Goal: Transaction & Acquisition: Purchase product/service

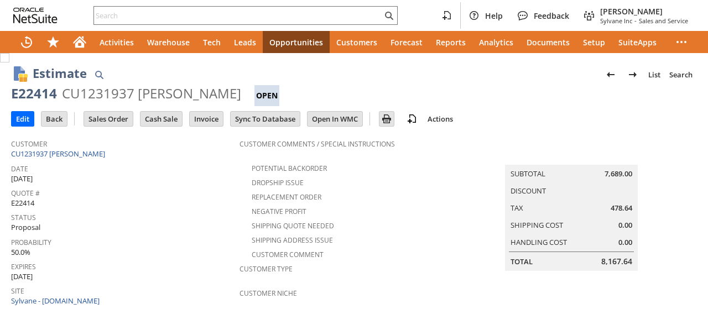
scroll to position [442, 0]
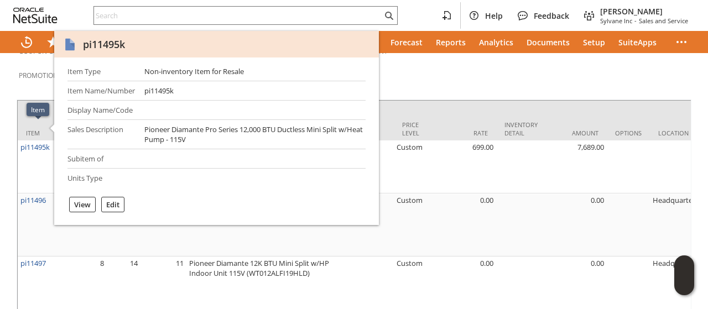
click at [107, 46] on div "pi11495k" at bounding box center [104, 44] width 42 height 13
copy div "pi11495k"
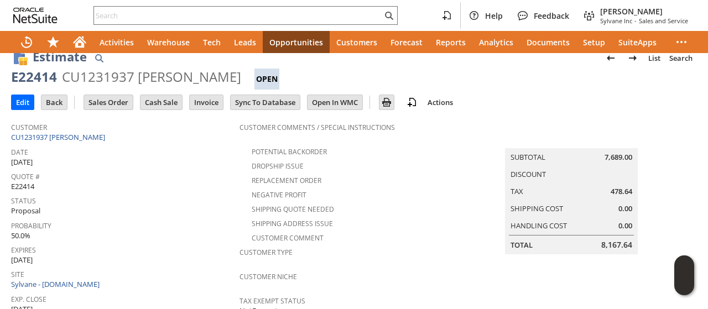
scroll to position [0, 0]
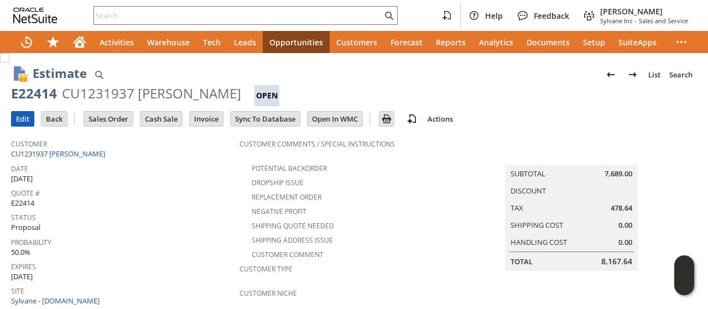
click at [23, 117] on input "Edit" at bounding box center [23, 119] width 22 height 14
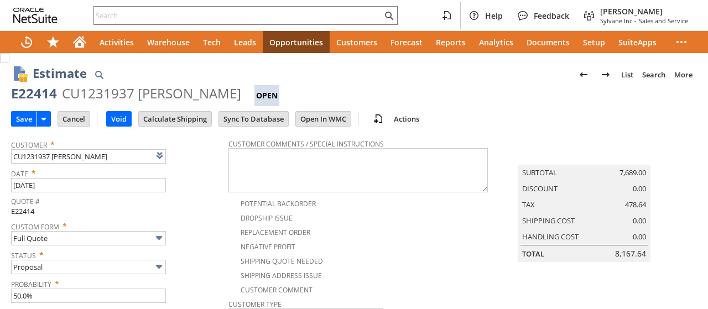
click at [160, 160] on span at bounding box center [159, 155] width 13 height 13
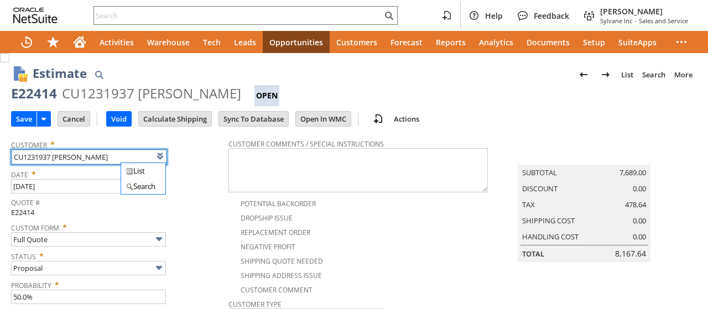
click at [207, 212] on div "Quote # E22414" at bounding box center [117, 206] width 212 height 23
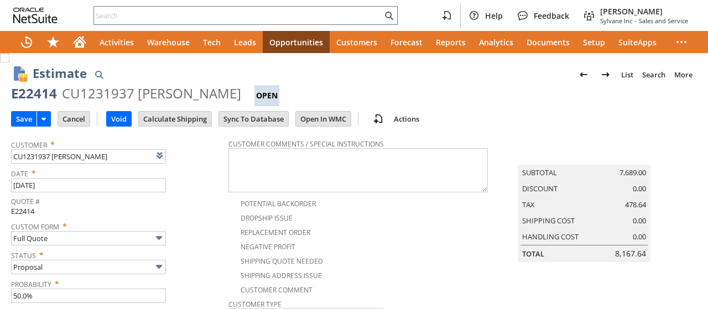
type input "Intelligent Recommendations¹⁰"
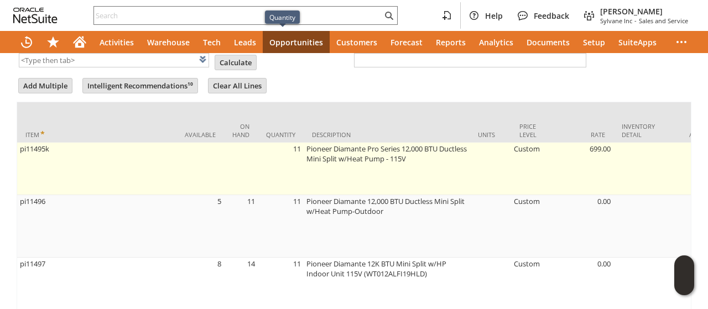
scroll to position [553, 0]
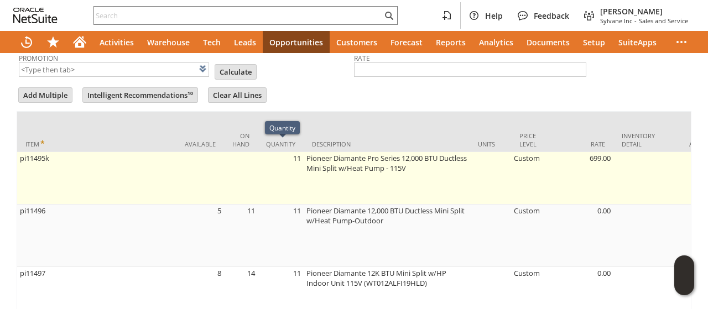
click at [297, 159] on td "11" at bounding box center [281, 178] width 46 height 53
type input "OK"
type input "Make Copy"
type input "11"
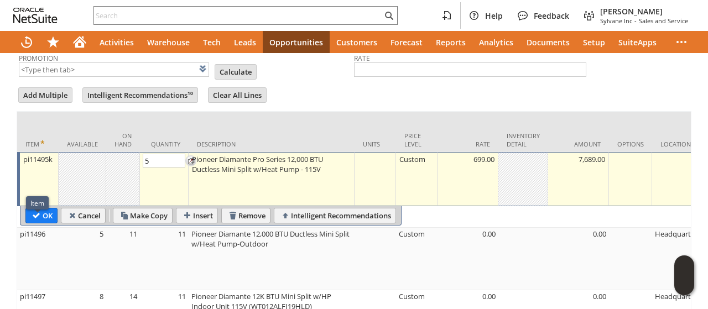
type input "5"
click at [41, 204] on body "Help Feedback Tucker Moss Sylvane Inc - Sales and Service Activities Warehouse …" at bounding box center [354, 154] width 708 height 309
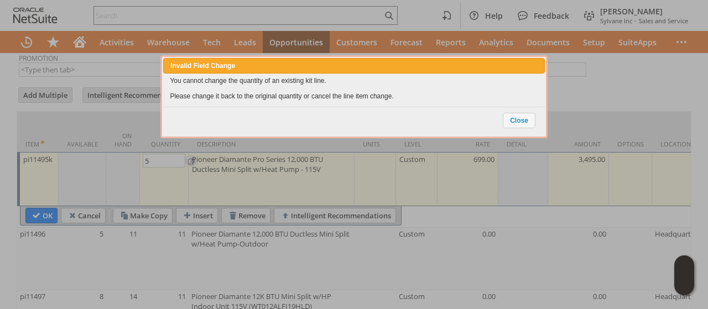
click at [55, 202] on div at bounding box center [354, 154] width 708 height 309
click at [532, 122] on span "Close" at bounding box center [519, 120] width 32 height 14
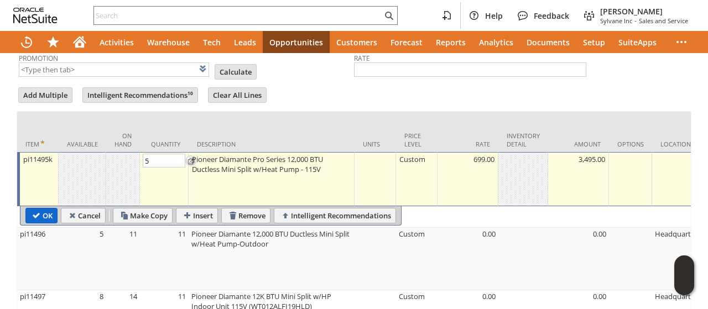
click at [50, 208] on input "OK" at bounding box center [41, 215] width 31 height 14
type input "Add"
type input "Copy Previous"
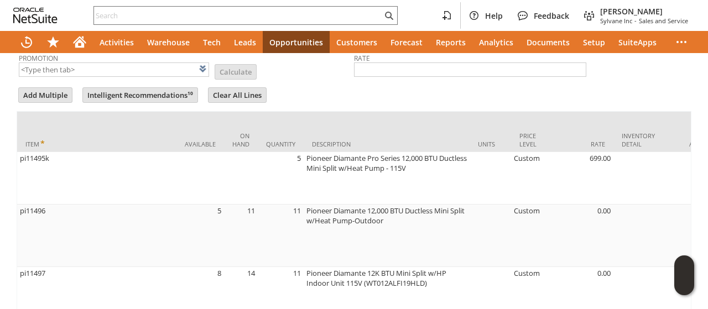
scroll to position [566, 0]
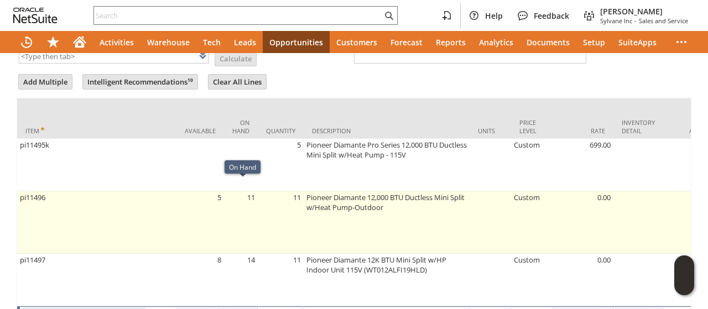
click at [256, 196] on td "11" at bounding box center [241, 222] width 34 height 62
type input "11"
type input "pi11496"
type input "OK"
type input "Make Copy"
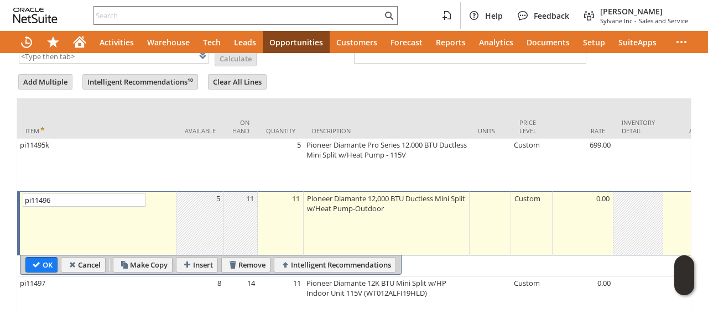
click at [295, 198] on td "11" at bounding box center [281, 223] width 46 height 64
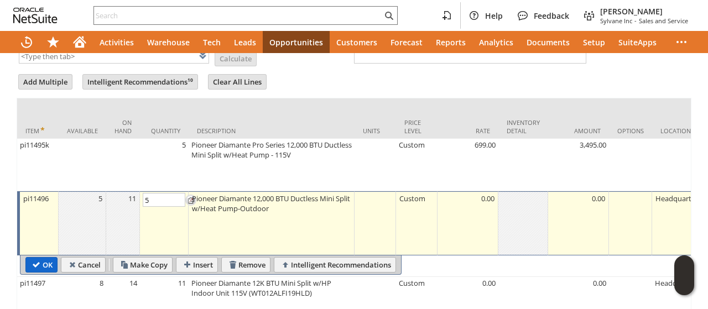
type input "5"
click at [42, 249] on body "Help Feedback Tucker Moss Sylvane Inc - Sales and Service Activities Warehouse …" at bounding box center [354, 154] width 708 height 309
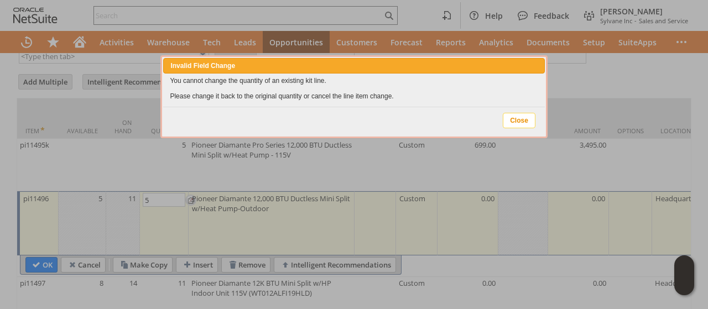
click at [512, 117] on span "Close" at bounding box center [519, 120] width 32 height 14
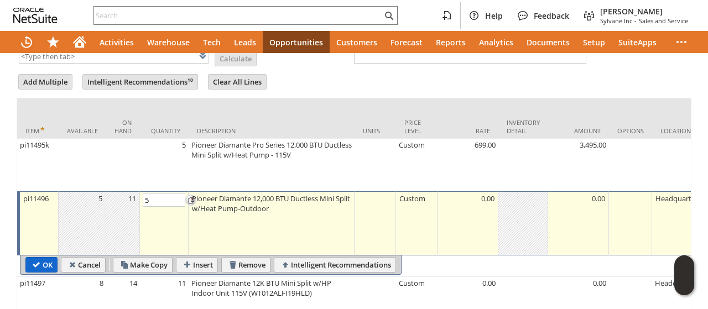
click at [32, 258] on input "OK" at bounding box center [41, 265] width 31 height 14
type input "Add"
type input "Copy Previous"
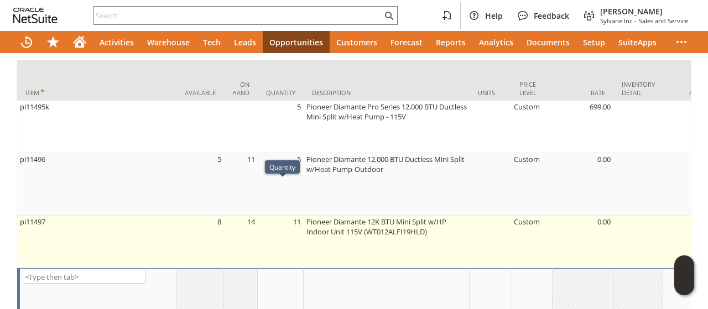
scroll to position [621, 0]
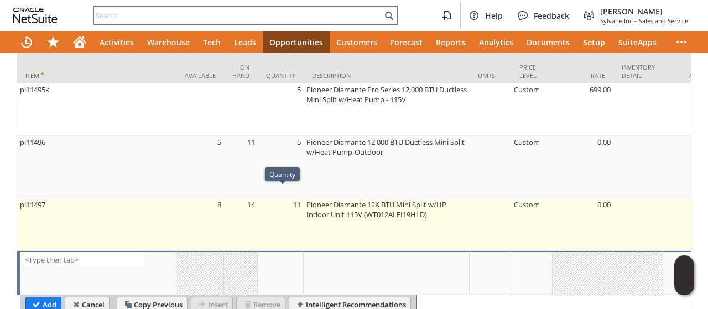
click at [290, 216] on td "11" at bounding box center [281, 224] width 46 height 53
type input "11"
type input "OK"
type input "Make Copy"
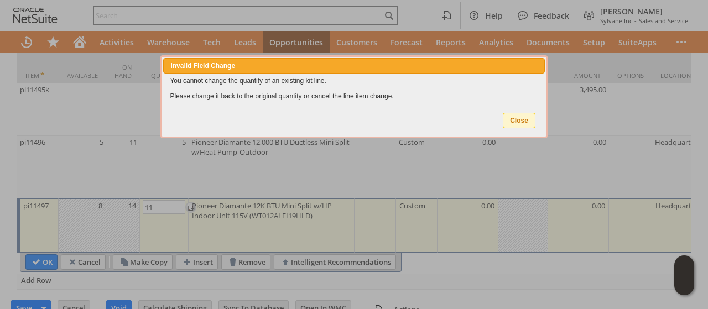
click at [521, 114] on body "Help Feedback Tucker Moss Sylvane Inc - Sales and Service Activities Warehouse …" at bounding box center [354, 154] width 708 height 309
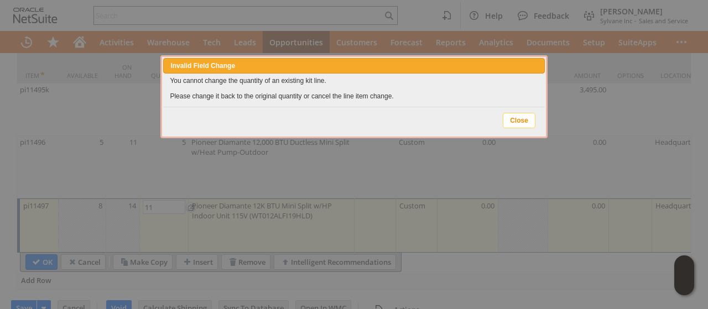
click at [523, 117] on span "Close" at bounding box center [519, 120] width 32 height 14
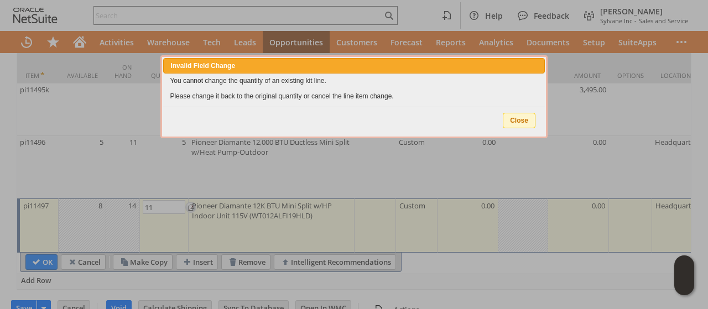
click at [525, 119] on span "Close" at bounding box center [519, 120] width 32 height 14
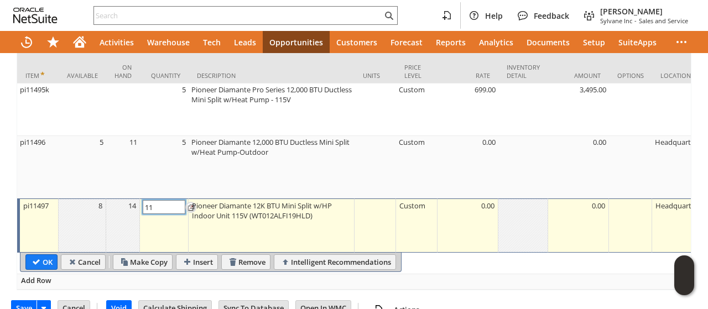
click at [167, 200] on input "11" at bounding box center [164, 207] width 43 height 14
type input "5"
click at [43, 246] on body "Help Feedback Tucker Moss Sylvane Inc - Sales and Service Activities Warehouse …" at bounding box center [354, 154] width 708 height 309
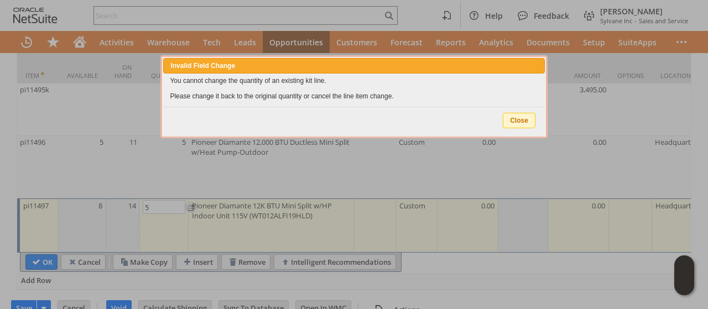
click at [540, 119] on div "Close" at bounding box center [353, 121] width 381 height 28
click at [529, 120] on span "Close" at bounding box center [519, 120] width 32 height 14
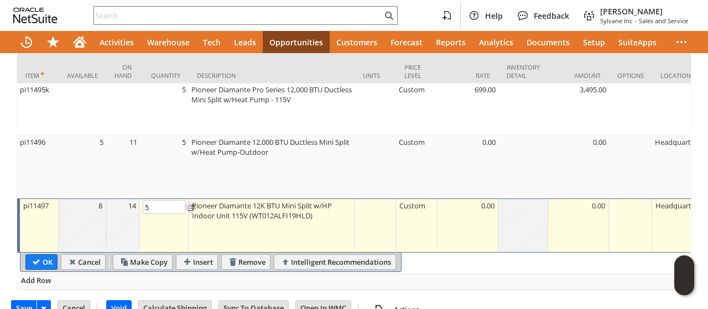
click at [48, 255] on input "OK" at bounding box center [41, 262] width 31 height 14
type input "Add"
type input "Copy Previous"
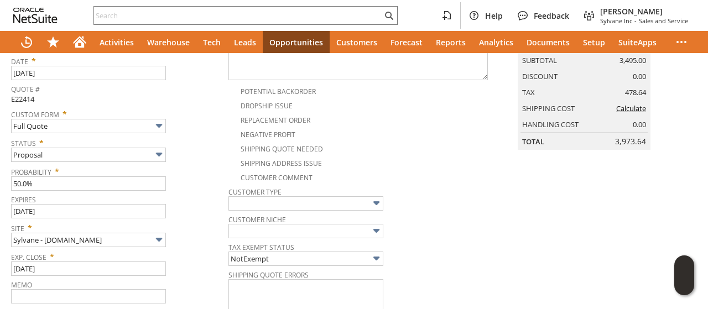
scroll to position [0, 0]
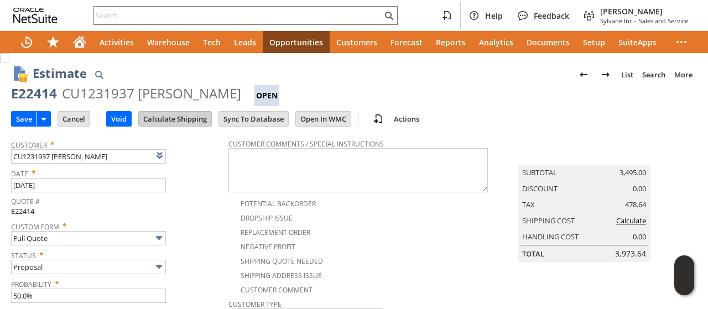
click at [175, 128] on div "Save Save Save & New Save & Print Cancel Void Delete" at bounding box center [354, 119] width 686 height 27
click at [175, 117] on input "Calculate Shipping" at bounding box center [175, 119] width 72 height 14
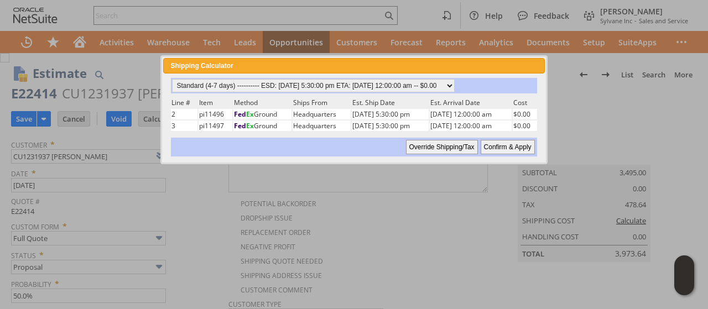
click at [520, 145] on input "Confirm & Apply" at bounding box center [507, 147] width 54 height 14
type input "Add"
type input "Copy Previous"
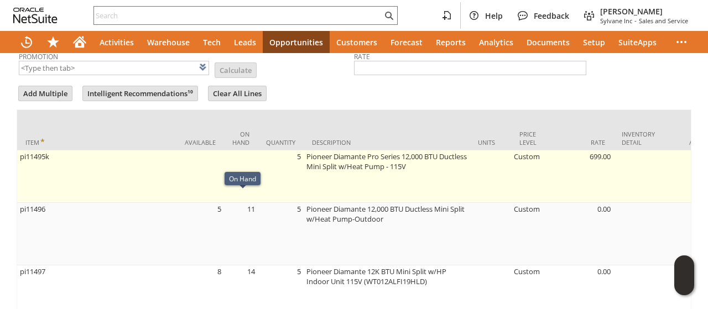
scroll to position [444, 0]
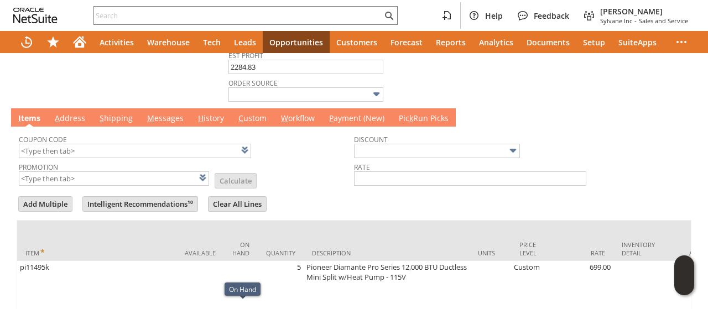
click at [159, 113] on link "M essages" at bounding box center [165, 119] width 42 height 12
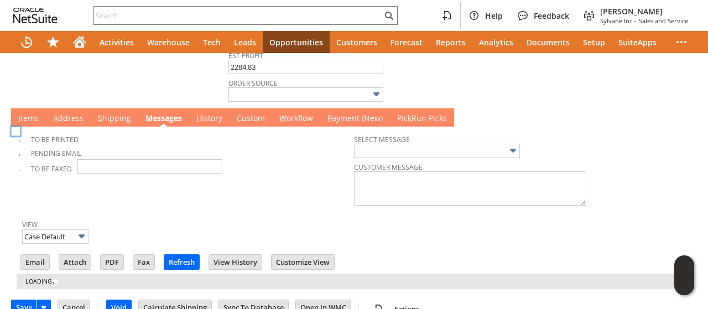
scroll to position [0, 0]
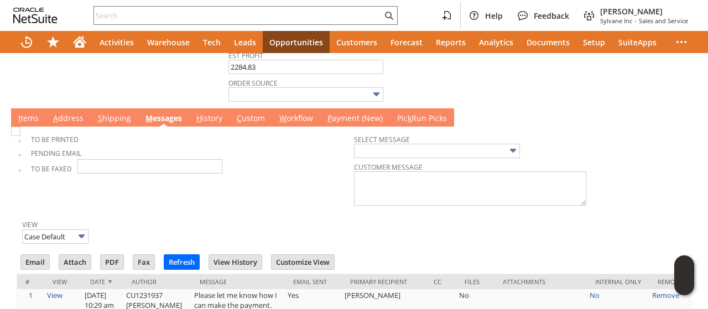
click at [20, 136] on img at bounding box center [15, 131] width 9 height 9
checkbox input "true"
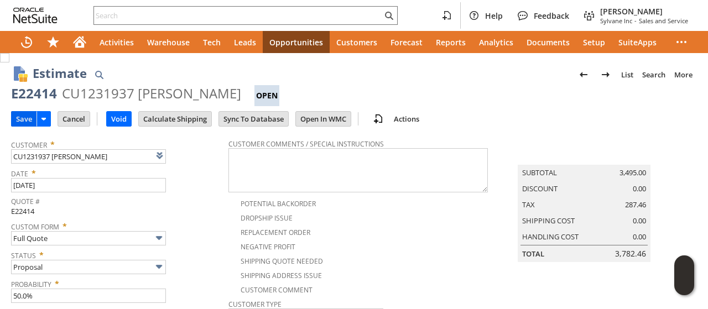
click at [19, 118] on input "Save" at bounding box center [24, 119] width 25 height 14
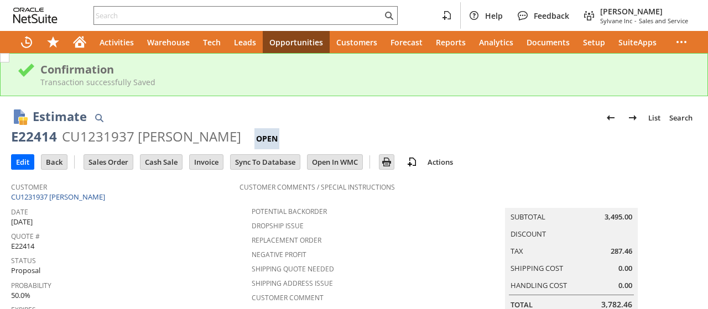
click at [165, 101] on div "Estimate List Search E22414 CU1231937 William Kraus Open Go" at bounding box center [354, 124] width 686 height 50
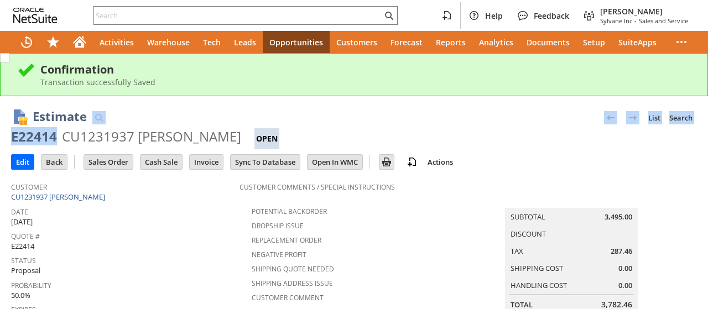
click at [23, 144] on div "E22414" at bounding box center [34, 137] width 46 height 18
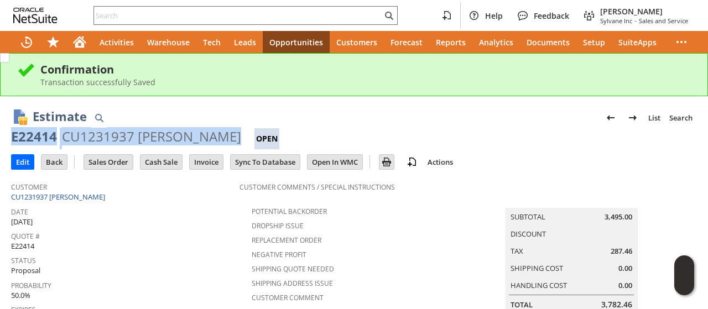
drag, startPoint x: 23, startPoint y: 143, endPoint x: 187, endPoint y: 140, distance: 164.2
click at [187, 140] on div "E22414 CU1231937 William Kraus Open" at bounding box center [354, 139] width 686 height 22
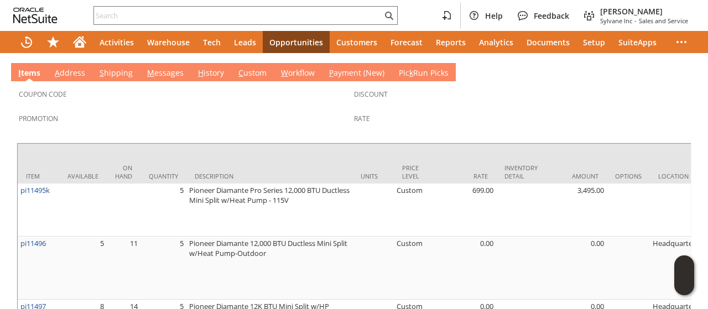
scroll to position [515, 0]
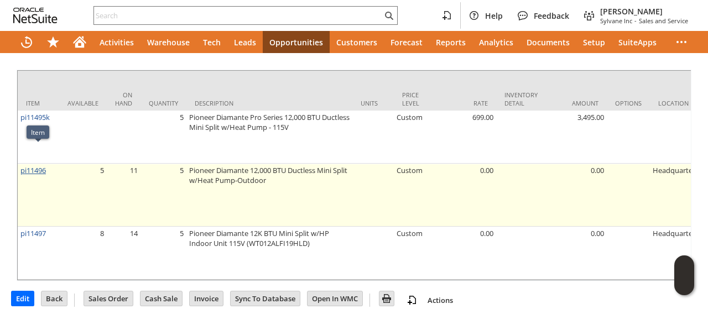
click at [39, 165] on link "pi11496" at bounding box center [32, 170] width 25 height 10
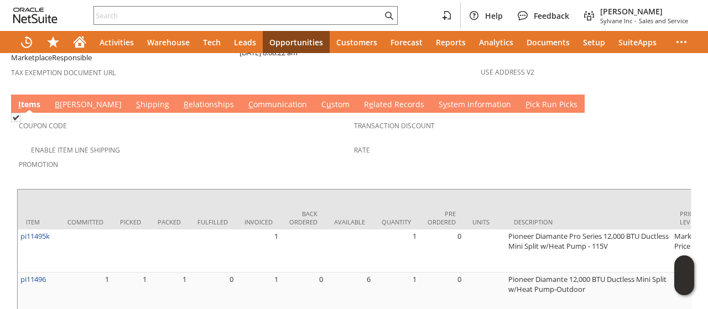
scroll to position [916, 0]
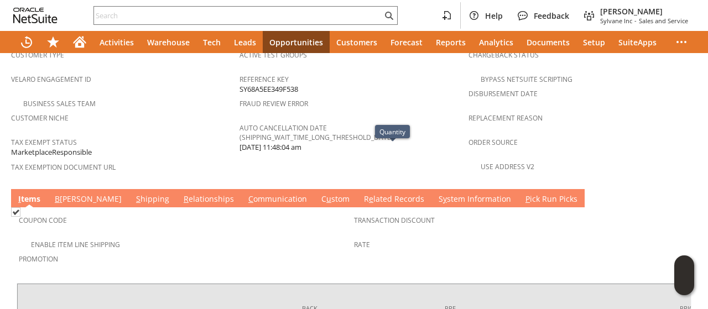
scroll to position [695, 0]
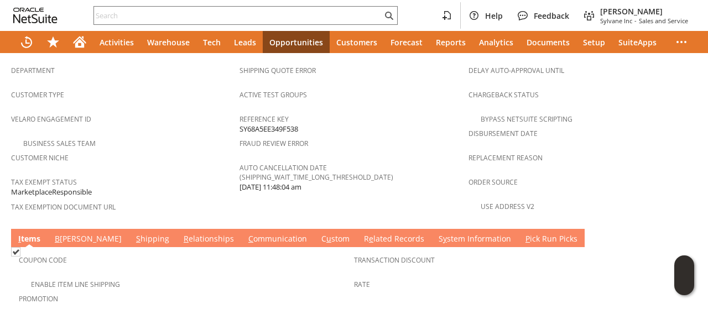
click at [133, 233] on link "S hipping" at bounding box center [152, 239] width 39 height 12
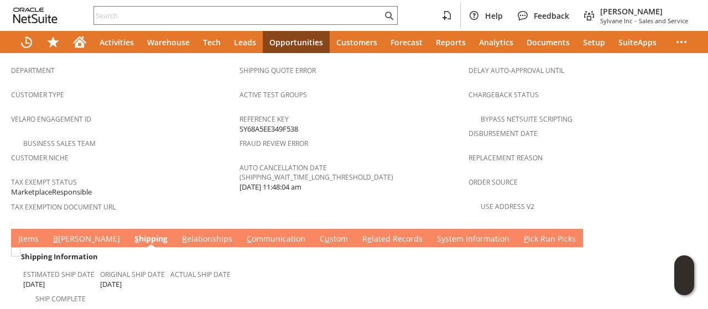
click at [23, 233] on link "I tems" at bounding box center [28, 239] width 26 height 12
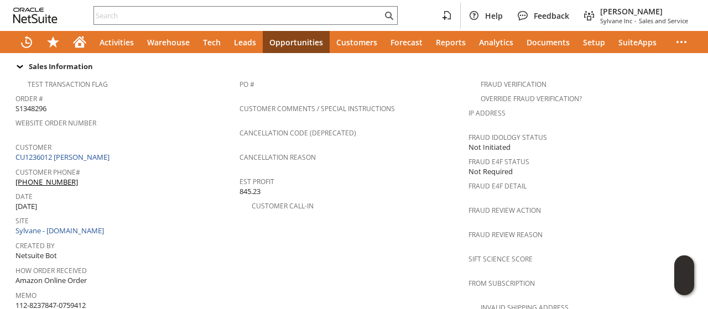
scroll to position [0, 0]
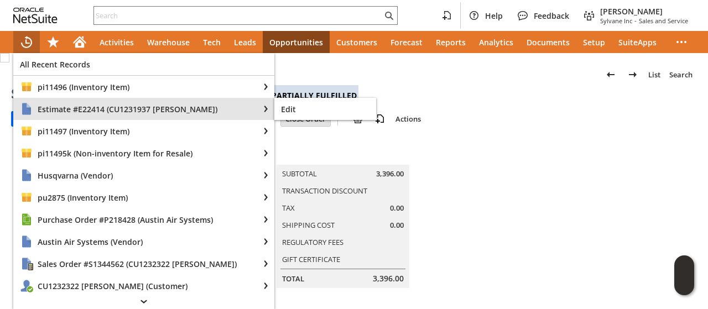
click at [66, 106] on span "Estimate #E22414 (CU1231937 William Kraus)" at bounding box center [145, 109] width 215 height 11
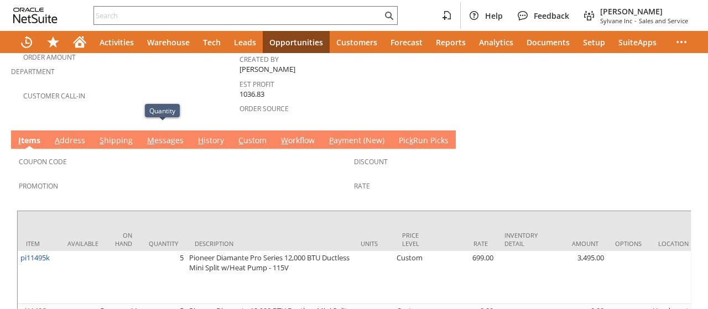
click at [157, 135] on link "M essages" at bounding box center [165, 141] width 42 height 12
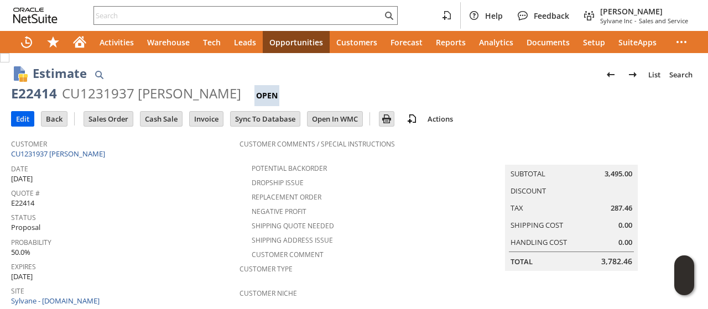
click at [24, 112] on input "Edit" at bounding box center [23, 119] width 22 height 14
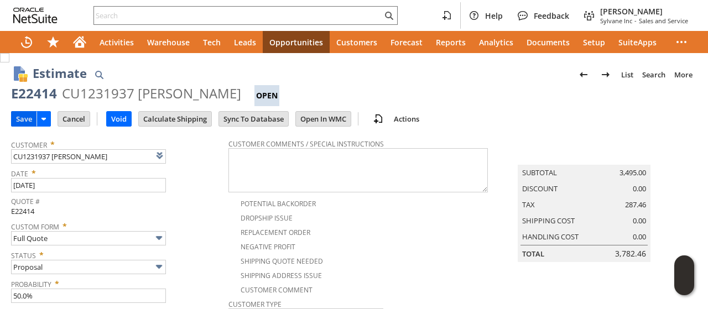
click at [22, 116] on input "Save" at bounding box center [24, 119] width 25 height 14
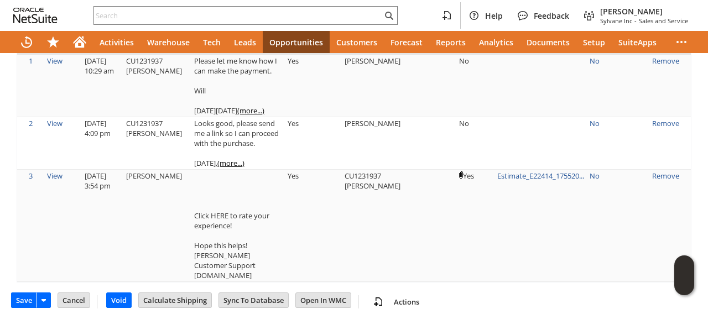
scroll to position [402, 0]
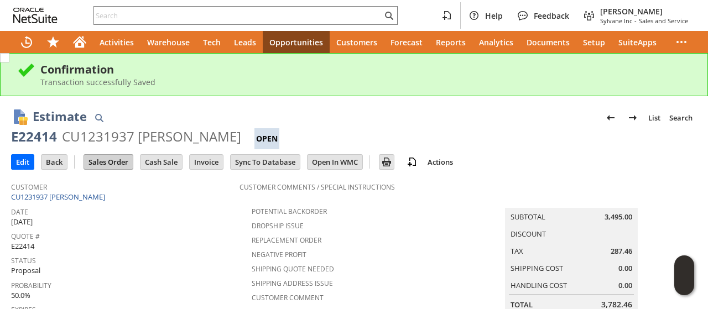
click at [105, 159] on input "Sales Order" at bounding box center [108, 162] width 49 height 14
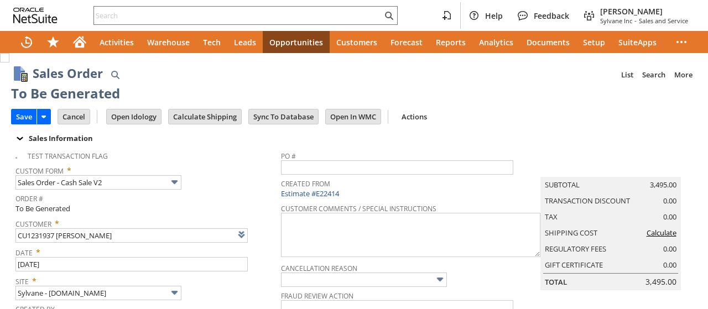
type input "Intelligent Recommendations¹⁰"
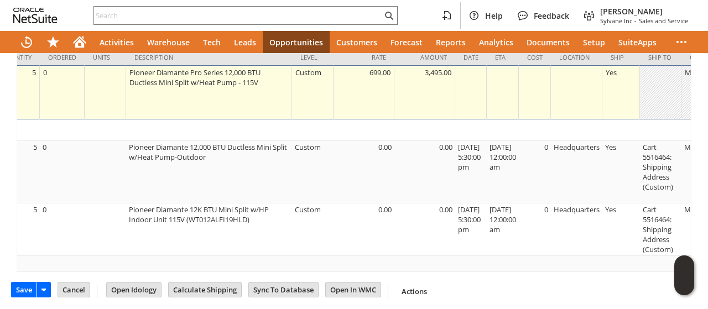
scroll to position [0, 515]
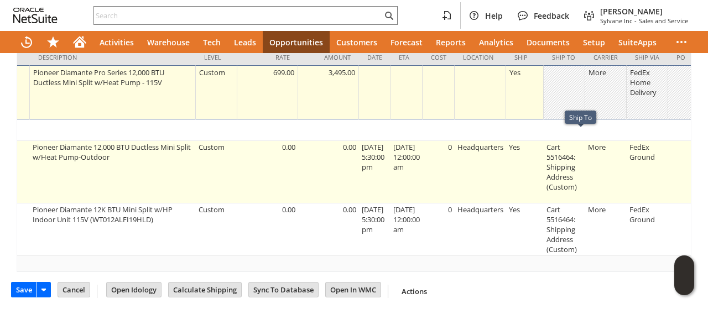
click at [582, 165] on td "Cart 5516464: Shipping Address (Custom)" at bounding box center [563, 172] width 41 height 62
type input "OK"
type input "Make Copy"
type input "Cart 5516464: Shipping Address (Custom)"
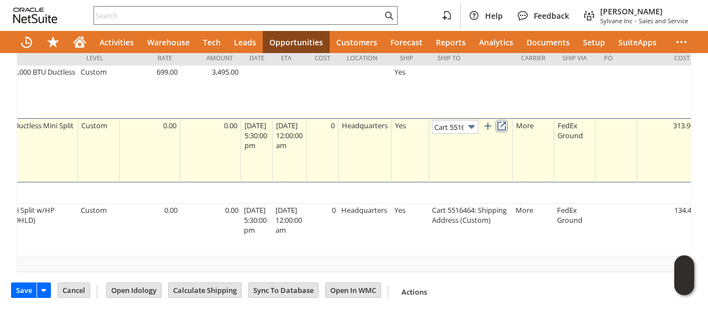
click at [508, 120] on link at bounding box center [501, 126] width 12 height 12
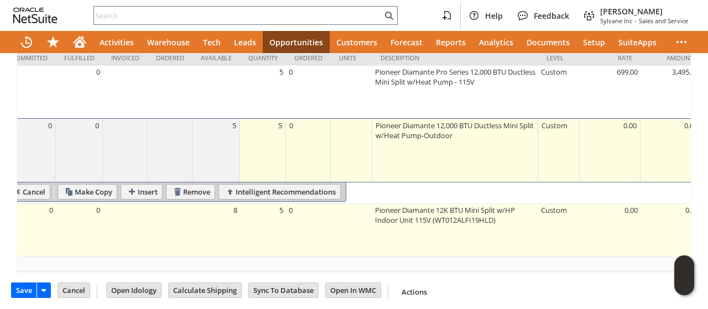
scroll to position [0, 0]
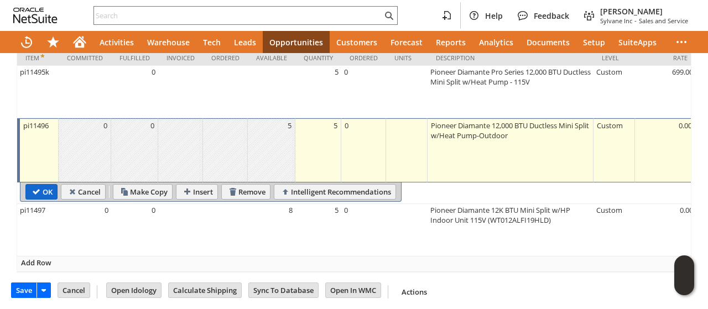
click at [26, 185] on input "OK" at bounding box center [41, 192] width 31 height 14
type input "Add"
type input "Copy Previous"
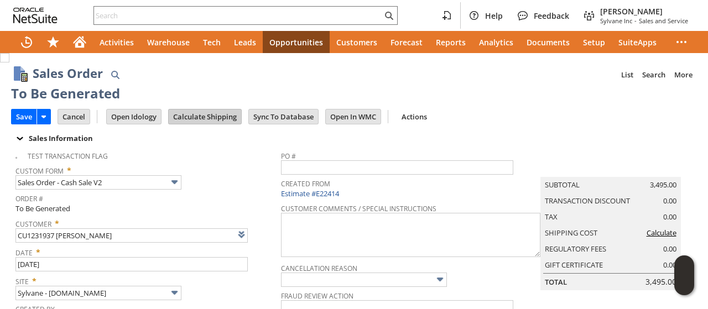
click at [201, 116] on input "Calculate Shipping" at bounding box center [205, 116] width 72 height 14
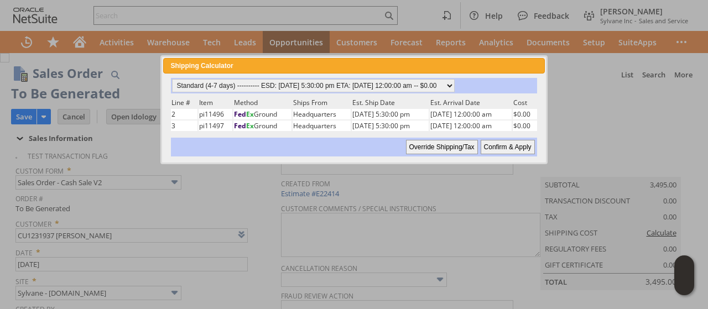
click at [508, 143] on input "Confirm & Apply" at bounding box center [507, 147] width 54 height 14
type input "Add"
type input "Copy Previous"
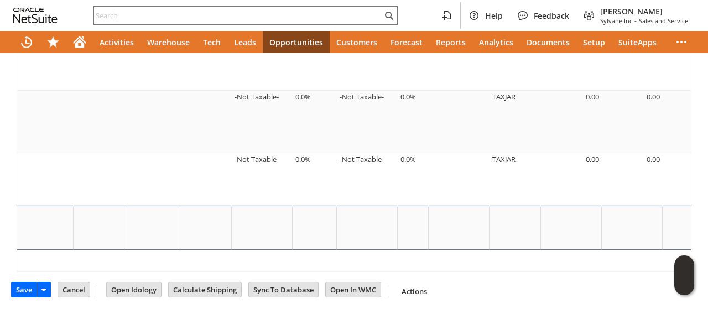
scroll to position [0, 2005]
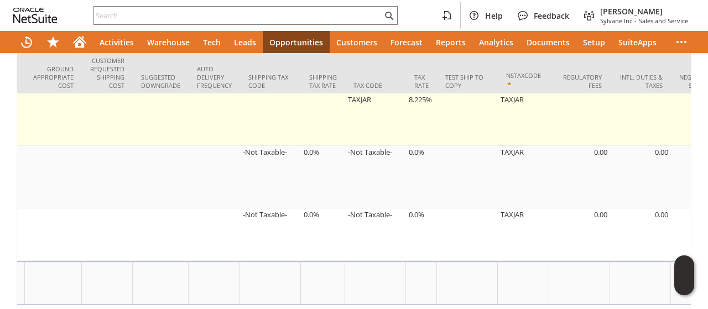
click at [427, 97] on td "8.225%" at bounding box center [421, 119] width 31 height 53
type input "8.225%"
type input "OK"
type input "Make Copy"
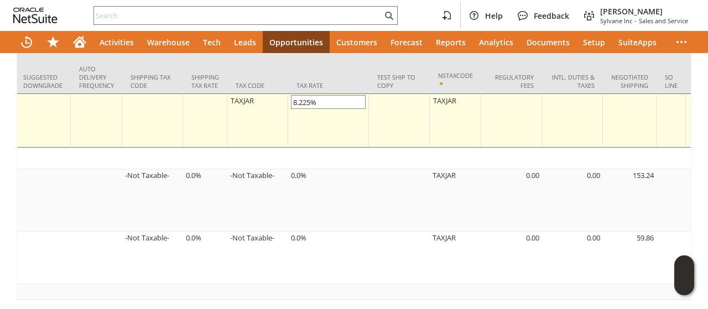
click at [301, 95] on input "8.225%" at bounding box center [328, 102] width 75 height 14
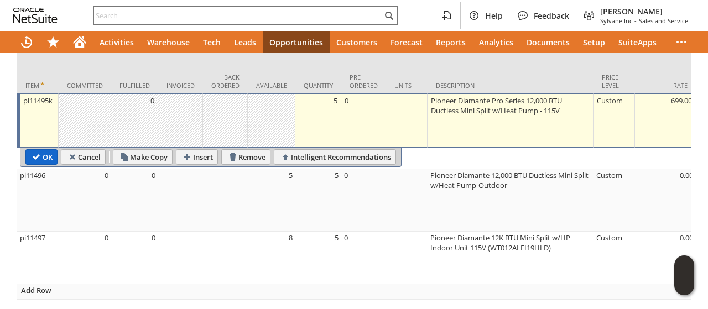
type input "6.225%"
click at [34, 150] on input "OK" at bounding box center [41, 157] width 31 height 14
type input "Add"
type input "Copy Previous"
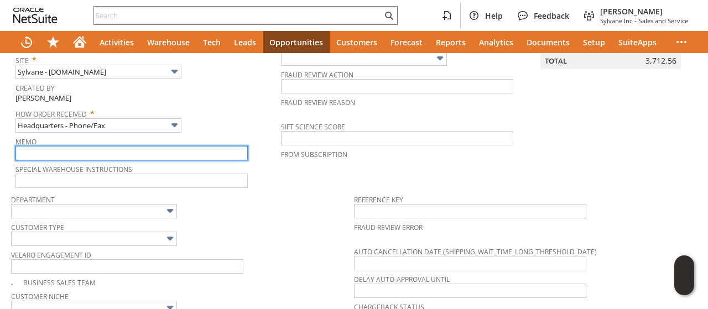
click at [93, 150] on input "text" at bounding box center [131, 153] width 232 height 14
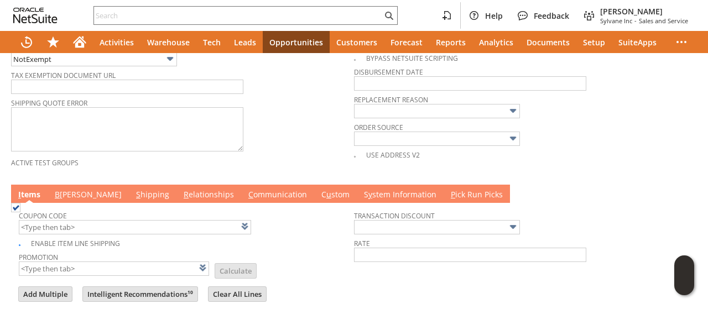
type input "6.225 for tax not in city limit"
click at [66, 189] on link "B illing" at bounding box center [88, 195] width 72 height 12
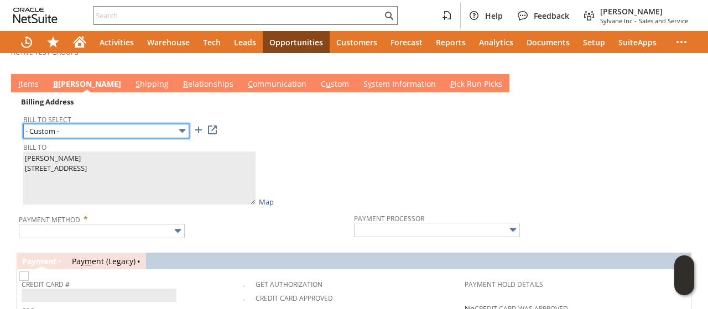
click at [113, 124] on input "- Custom -" at bounding box center [106, 131] width 166 height 14
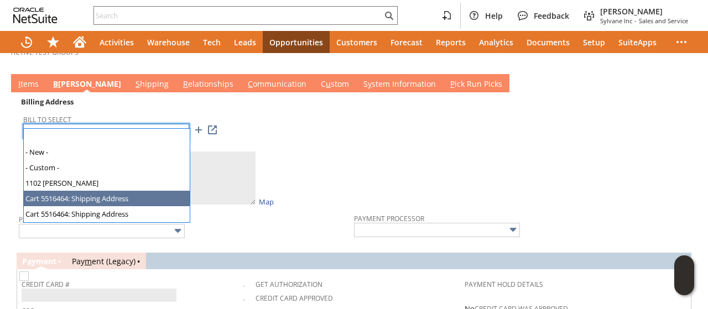
type input "Cart 5516464: Shipping Address"
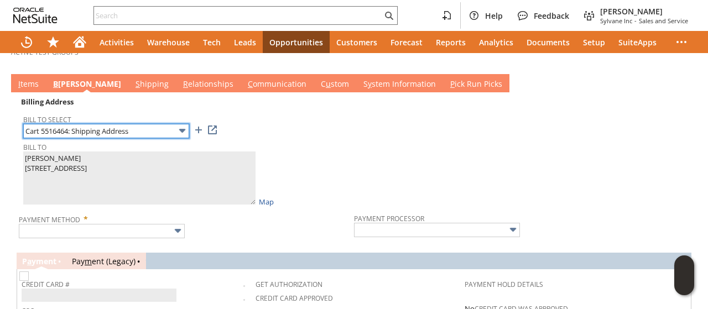
type textarea "Jake Kraus 16916 Main Street Road 2294613 Sedalia MO 65301 United States"
type input "16916 Main Street Road"
type input "65301"
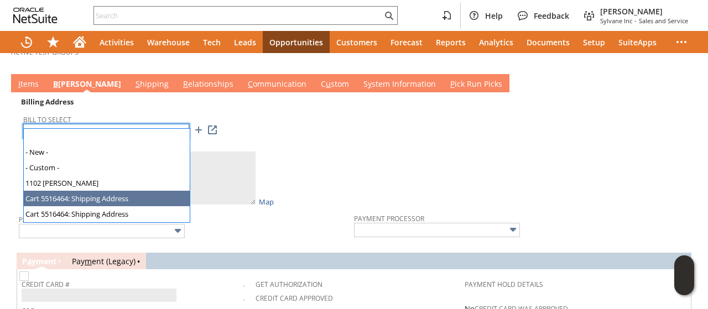
click at [93, 124] on input "Cart 5516464: Shipping Address" at bounding box center [106, 131] width 166 height 14
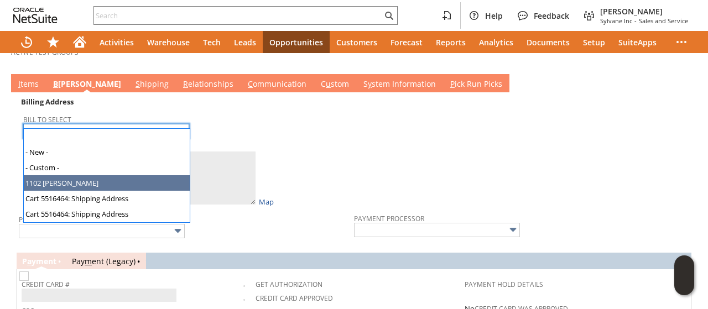
type input "1102 W. McPherson"
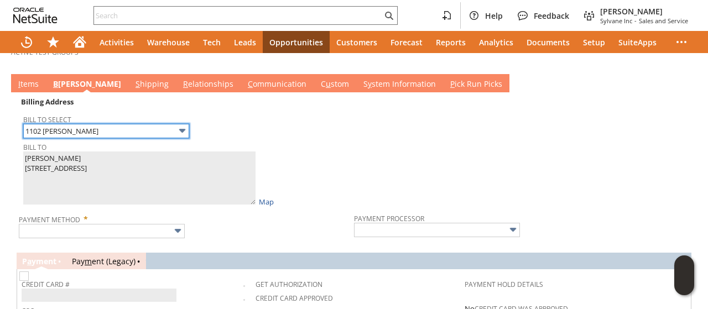
type textarea "William Kraus 1102 W. McPherson Knob Noster MO 65336 United States"
type input "1102 W. McPherson"
type input "65336"
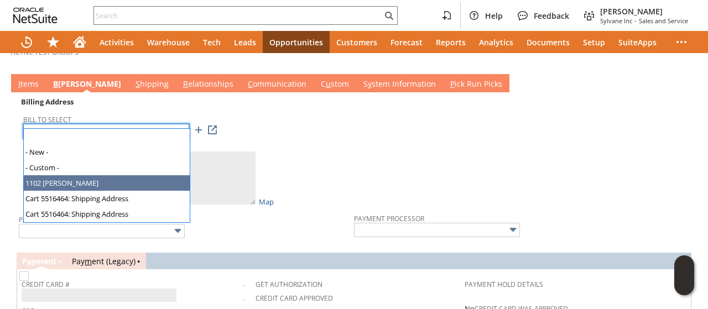
click at [116, 124] on input "1102 W. McPherson" at bounding box center [106, 131] width 166 height 14
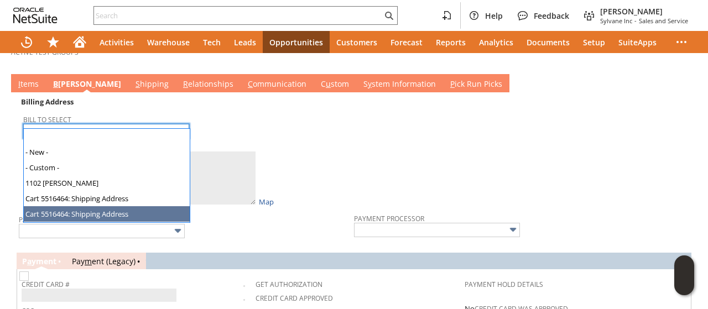
type input "Cart 5516464: Shipping Address"
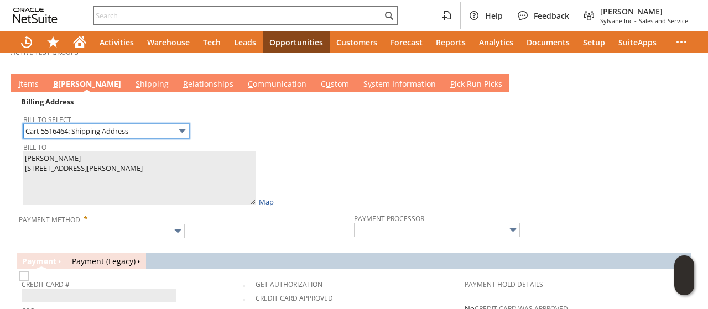
type textarea "William Kraus 16816 Main Street Road 2294614 Sedalia MO 65301 United States"
type input "16816 Main Street Road"
type input "65301"
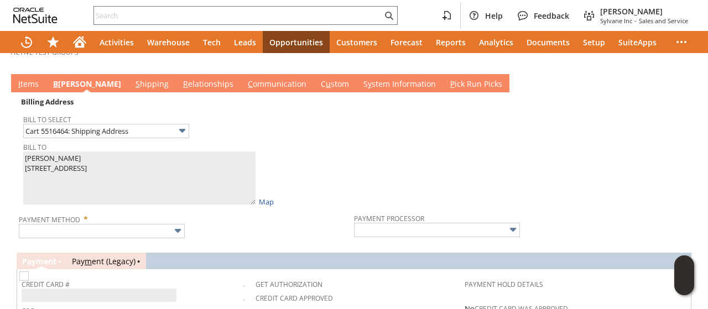
click at [110, 112] on span "Bill To Select" at bounding box center [185, 118] width 325 height 12
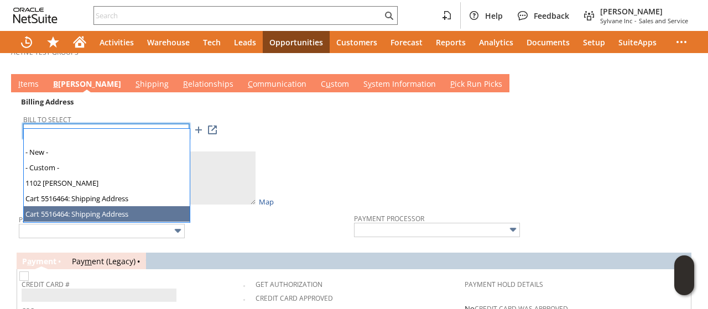
click at [108, 124] on input "Cart 5516464: Shipping Address" at bounding box center [106, 131] width 166 height 14
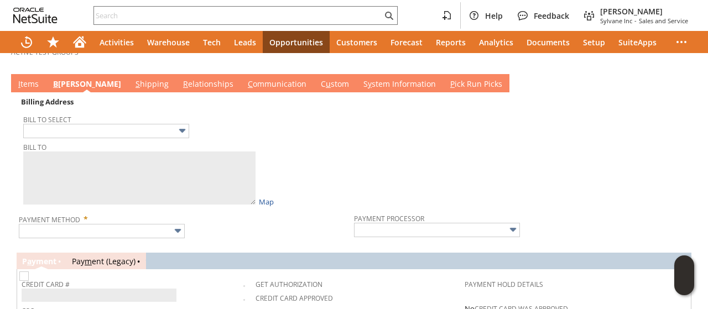
type input "[STREET_ADDRESS]"
click at [409, 144] on td at bounding box center [521, 151] width 335 height 113
type textarea "William Kraus 612 SW Trailpark Cir Lees Summit MO 64081 United States"
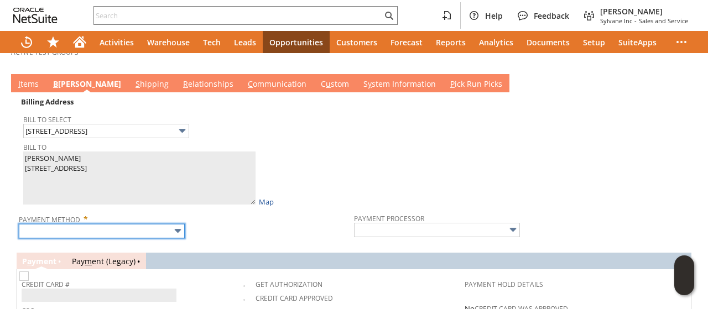
click at [99, 224] on input "text" at bounding box center [102, 231] width 166 height 14
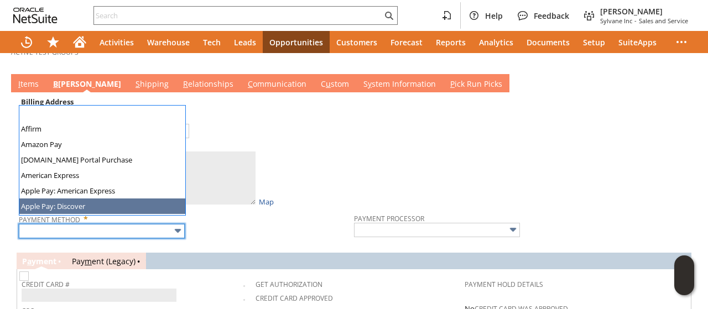
scroll to position [308, 0]
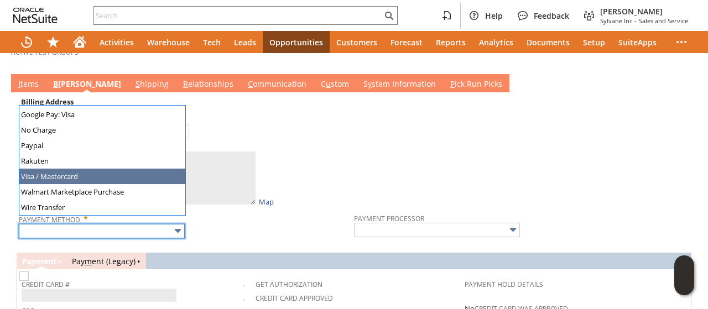
type input "Visa / Mastercard"
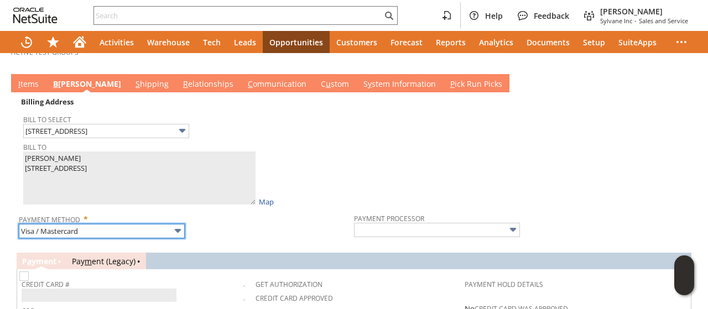
type input "Braintree"
checkbox input "true"
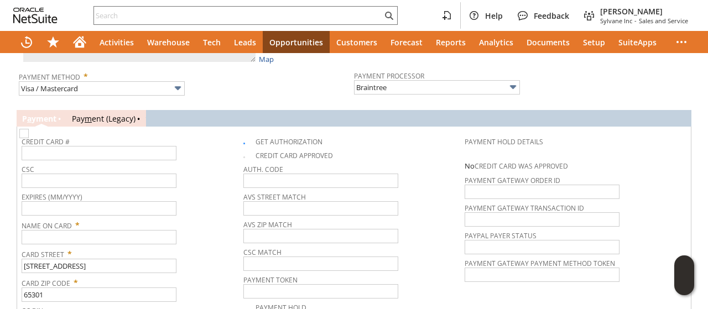
scroll to position [774, 0]
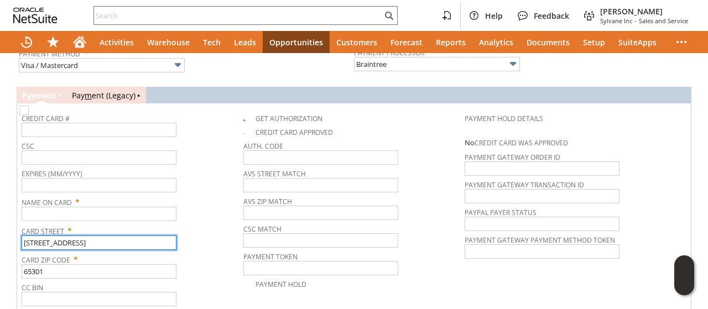
click at [77, 236] on input "16816 Main Street Road" at bounding box center [99, 243] width 155 height 14
paste input "[STREET_ADDRESS]"
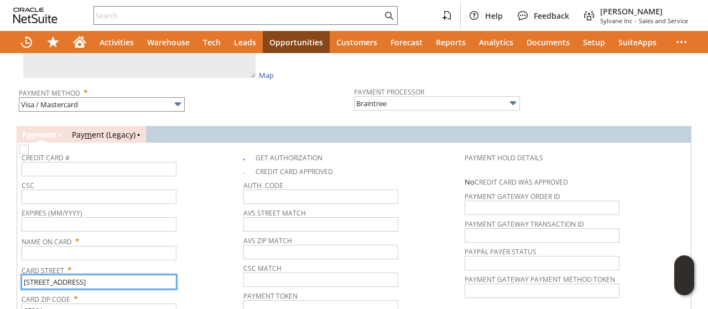
scroll to position [663, 0]
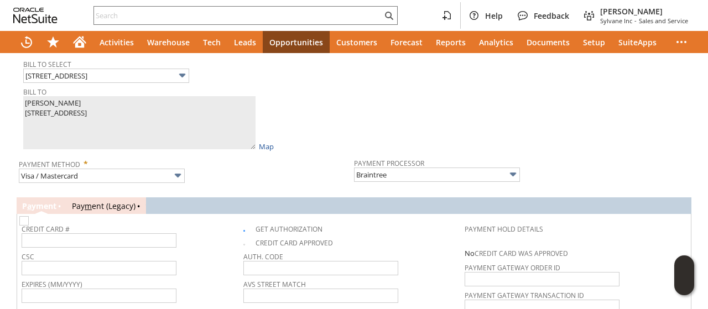
type input "[STREET_ADDRESS]"
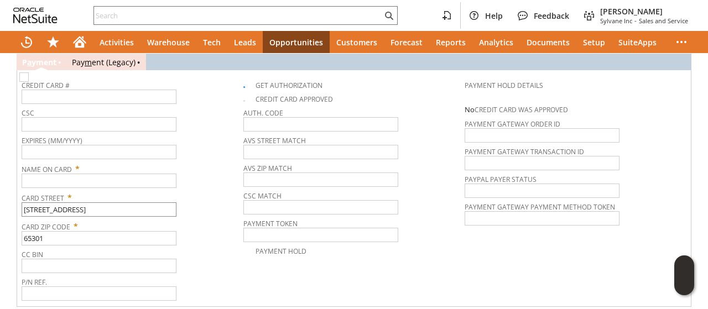
scroll to position [832, 0]
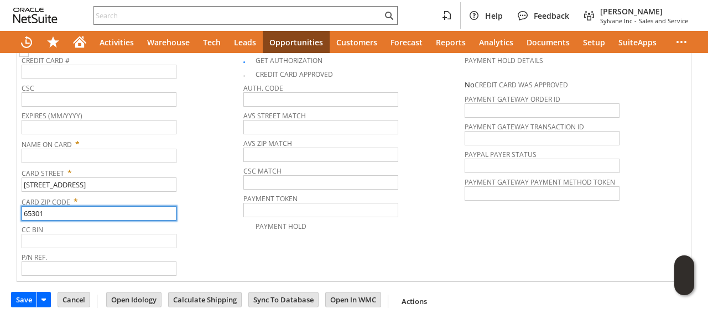
click at [80, 206] on input "65301" at bounding box center [99, 213] width 155 height 14
paste input "408"
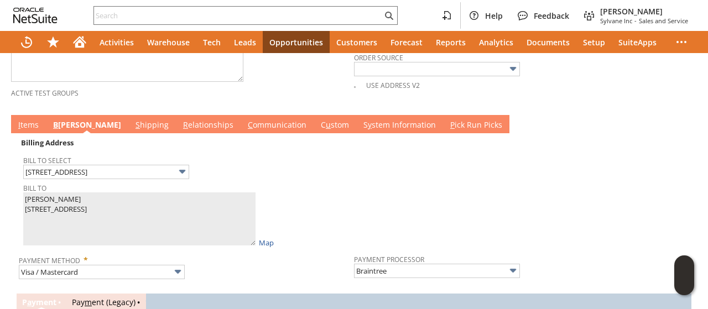
scroll to position [556, 0]
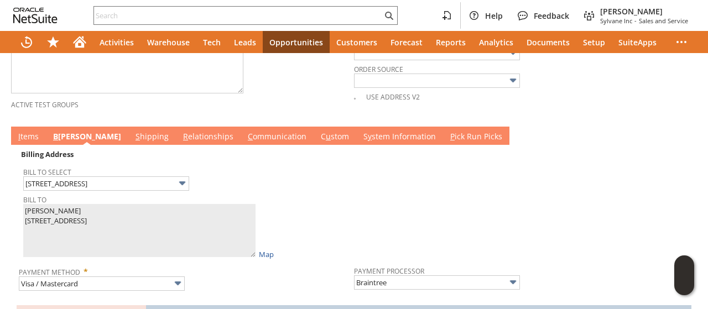
type input "64081"
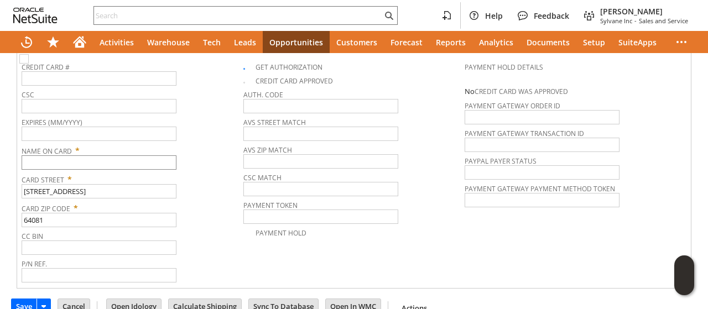
scroll to position [832, 0]
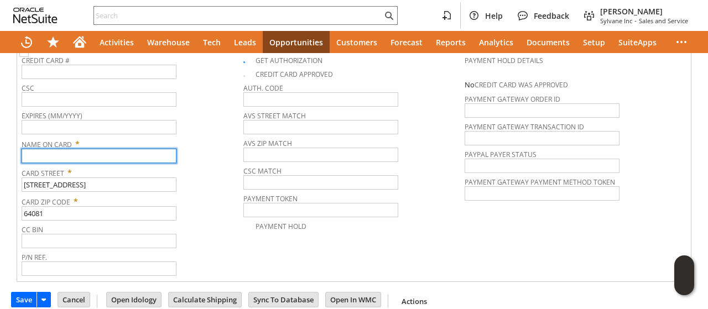
paste input "[PERSON_NAME]"
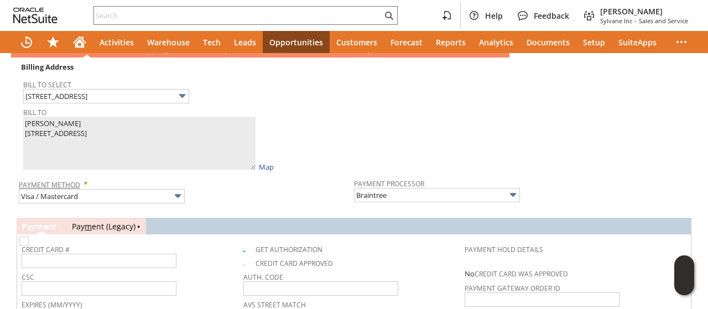
scroll to position [666, 0]
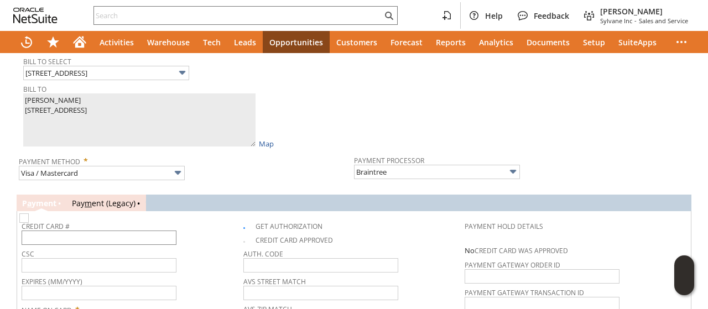
type input "[PERSON_NAME]"
click at [56, 231] on input "text" at bounding box center [99, 238] width 155 height 14
type input "5340130016286216"
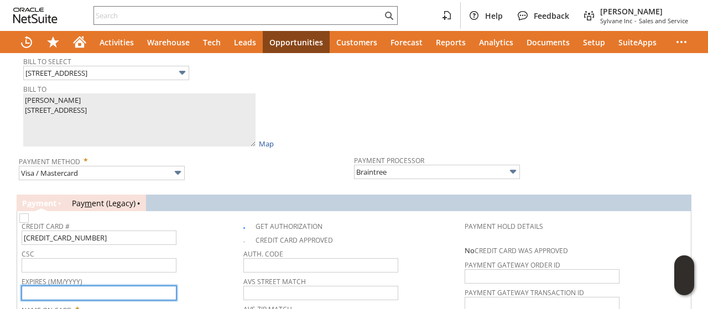
click at [99, 286] on input "text" at bounding box center [99, 293] width 155 height 14
type input "08/2027"
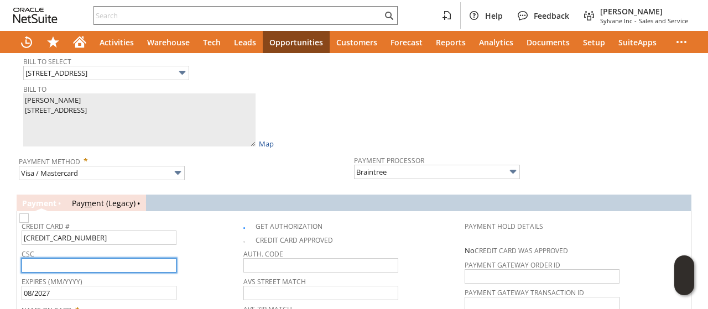
click at [104, 258] on input "text" at bounding box center [99, 265] width 155 height 14
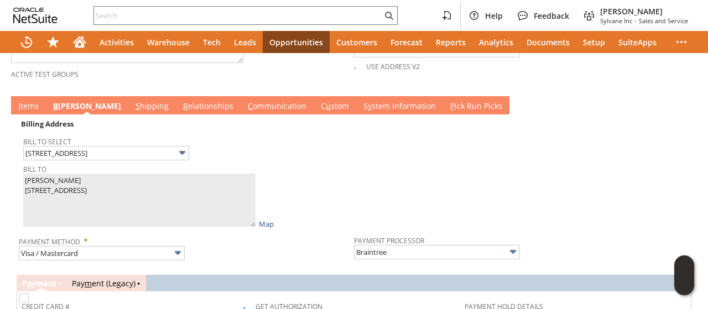
scroll to position [556, 0]
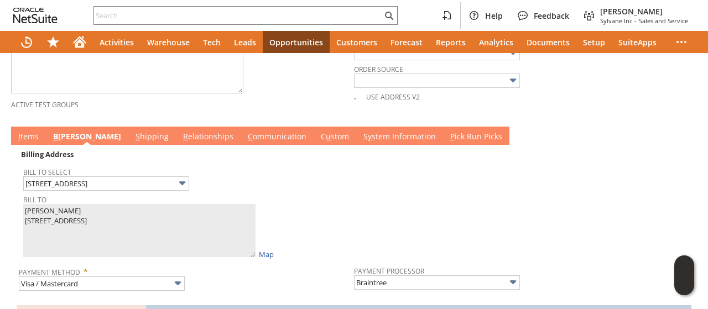
type input "369"
click at [28, 131] on link "I tems" at bounding box center [28, 137] width 26 height 12
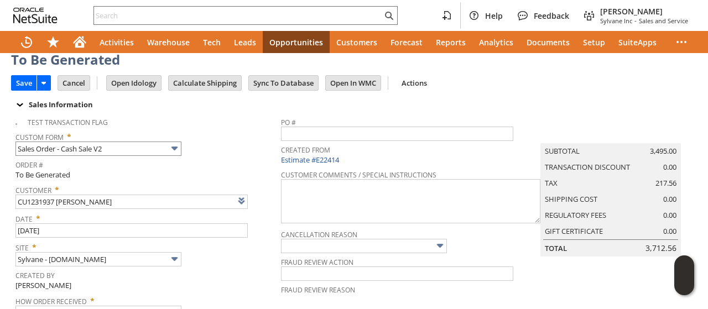
scroll to position [0, 0]
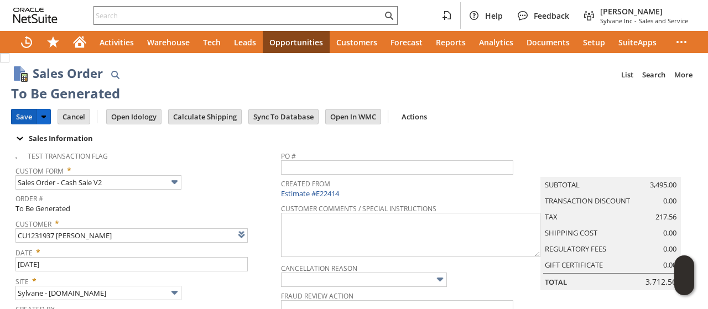
click at [24, 113] on input "Save" at bounding box center [24, 116] width 25 height 14
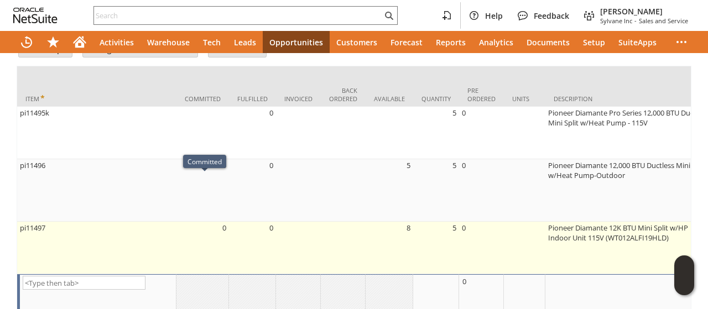
scroll to position [755, 0]
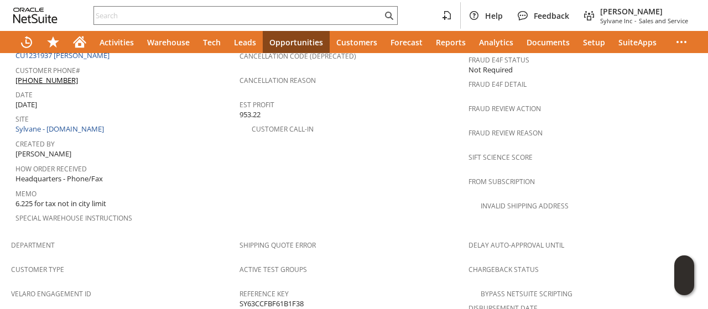
scroll to position [803, 0]
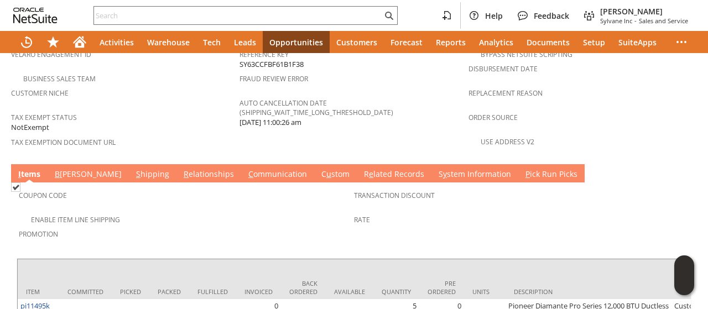
click at [245, 169] on link "C ommunication" at bounding box center [277, 175] width 64 height 12
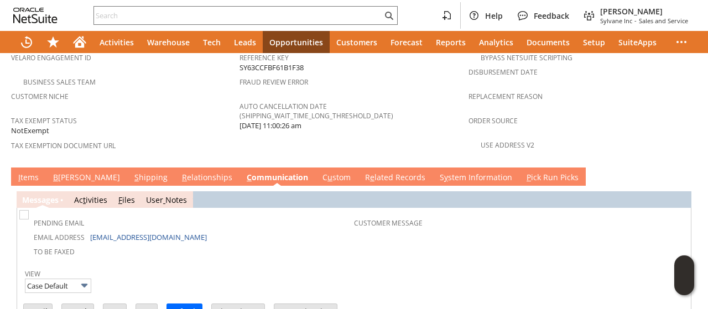
scroll to position [845, 0]
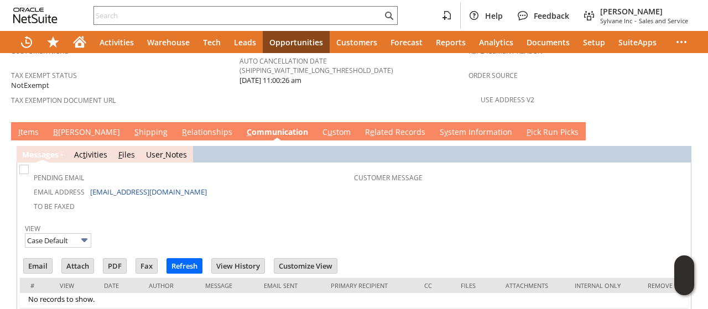
click at [29, 127] on link "I tems" at bounding box center [28, 133] width 26 height 12
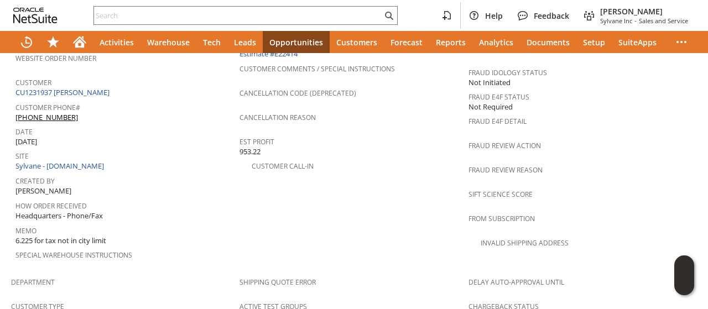
scroll to position [29, 0]
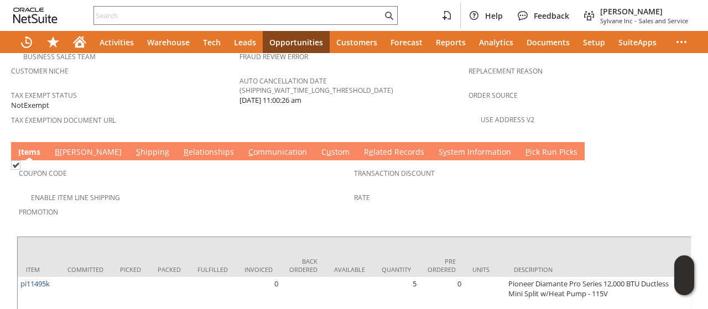
scroll to position [774, 0]
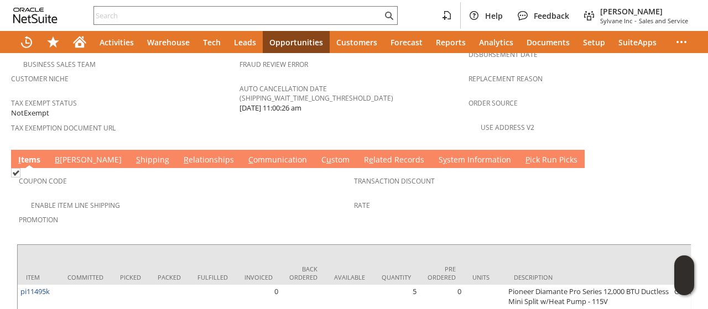
click at [245, 154] on link "C ommunication" at bounding box center [277, 160] width 64 height 12
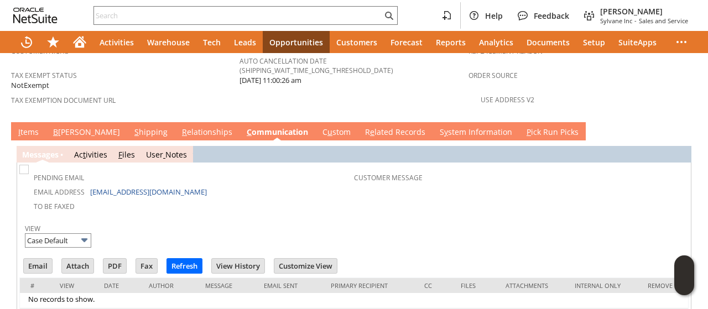
scroll to position [0, 0]
click at [40, 259] on input "Email" at bounding box center [38, 266] width 28 height 14
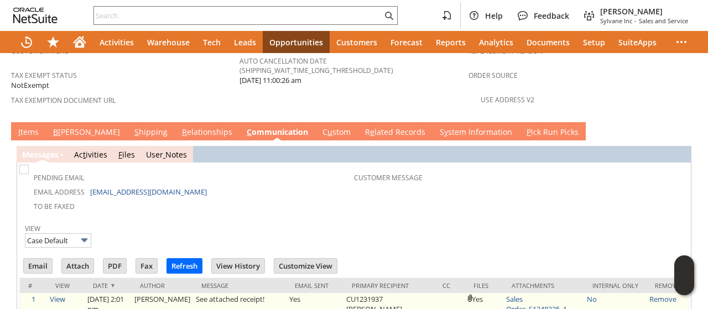
click at [506, 294] on link "Sales Order_S1348335_1..." at bounding box center [539, 304] width 66 height 20
click at [513, 294] on link "Sales Order_S1348335_1..." at bounding box center [539, 304] width 66 height 20
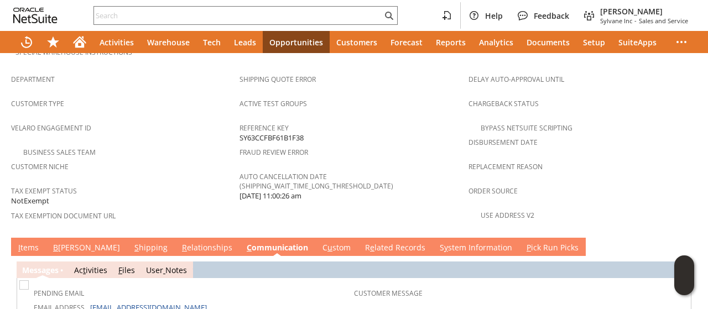
scroll to position [677, 0]
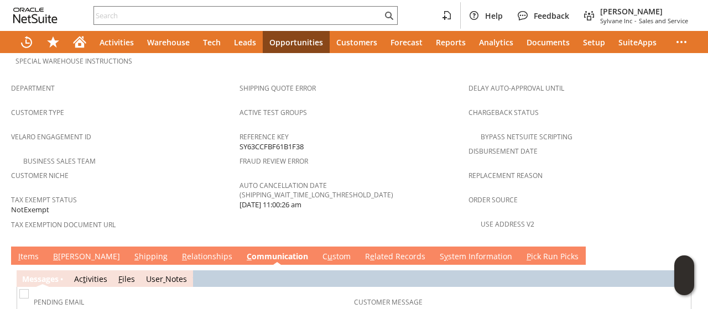
click at [29, 251] on link "I tems" at bounding box center [28, 257] width 26 height 12
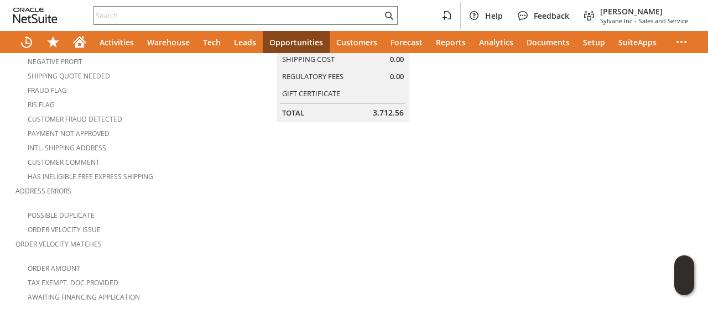
scroll to position [0, 0]
